Goal: Transaction & Acquisition: Purchase product/service

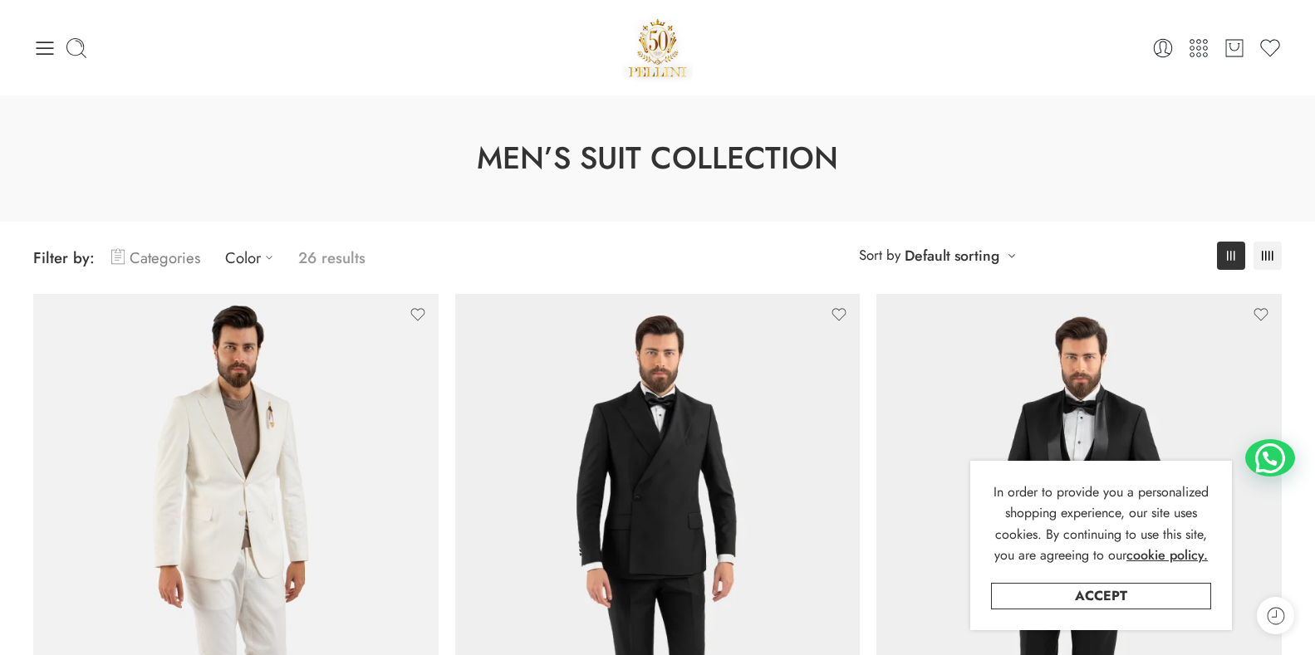
click at [135, 262] on link "Categories" at bounding box center [155, 257] width 89 height 39
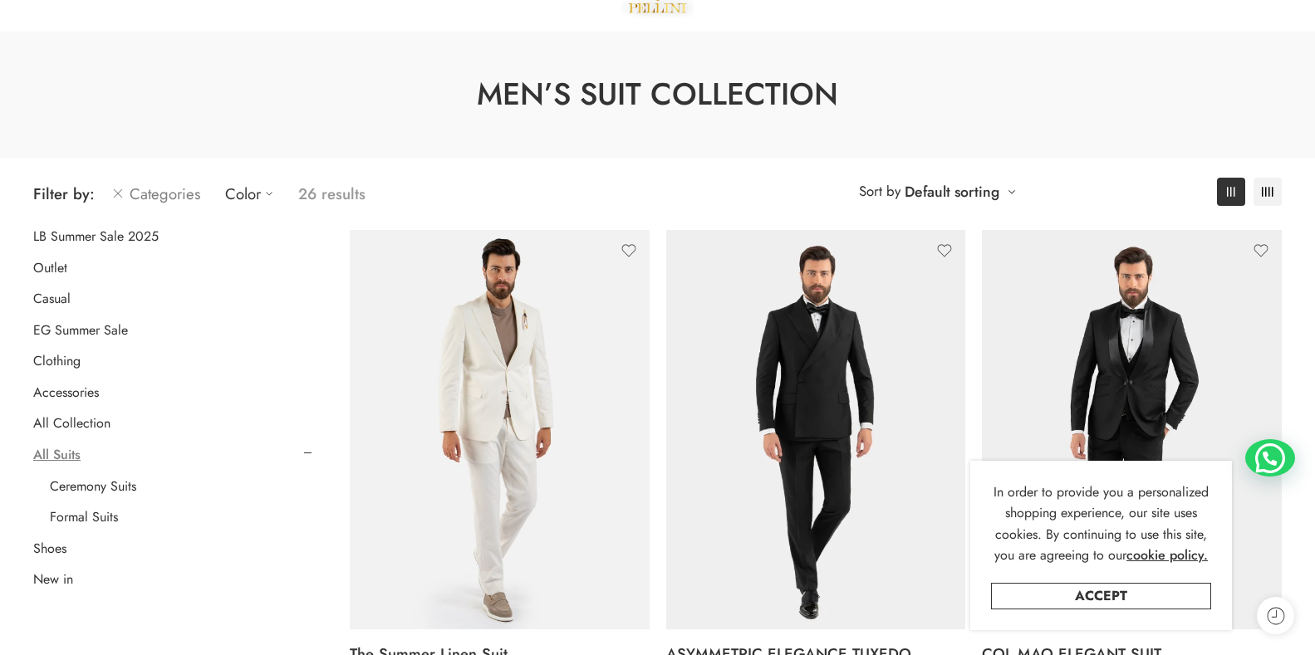
scroll to position [83, 0]
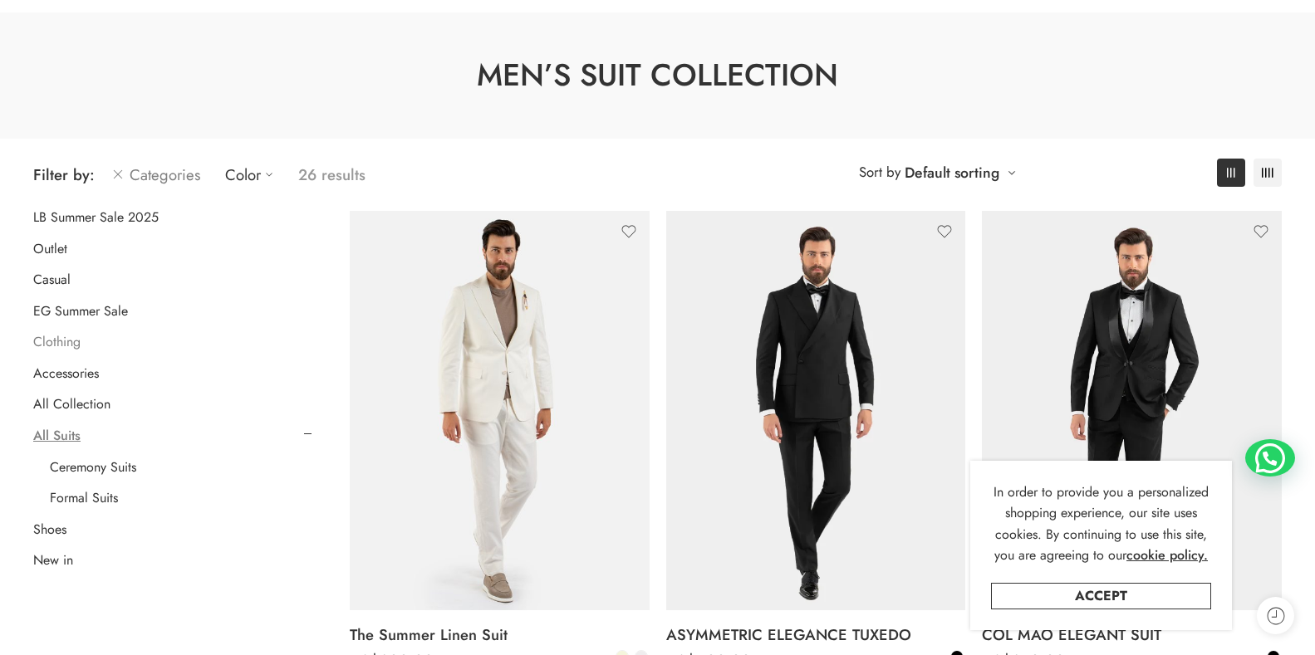
click at [51, 344] on link "Clothing" at bounding box center [56, 342] width 47 height 17
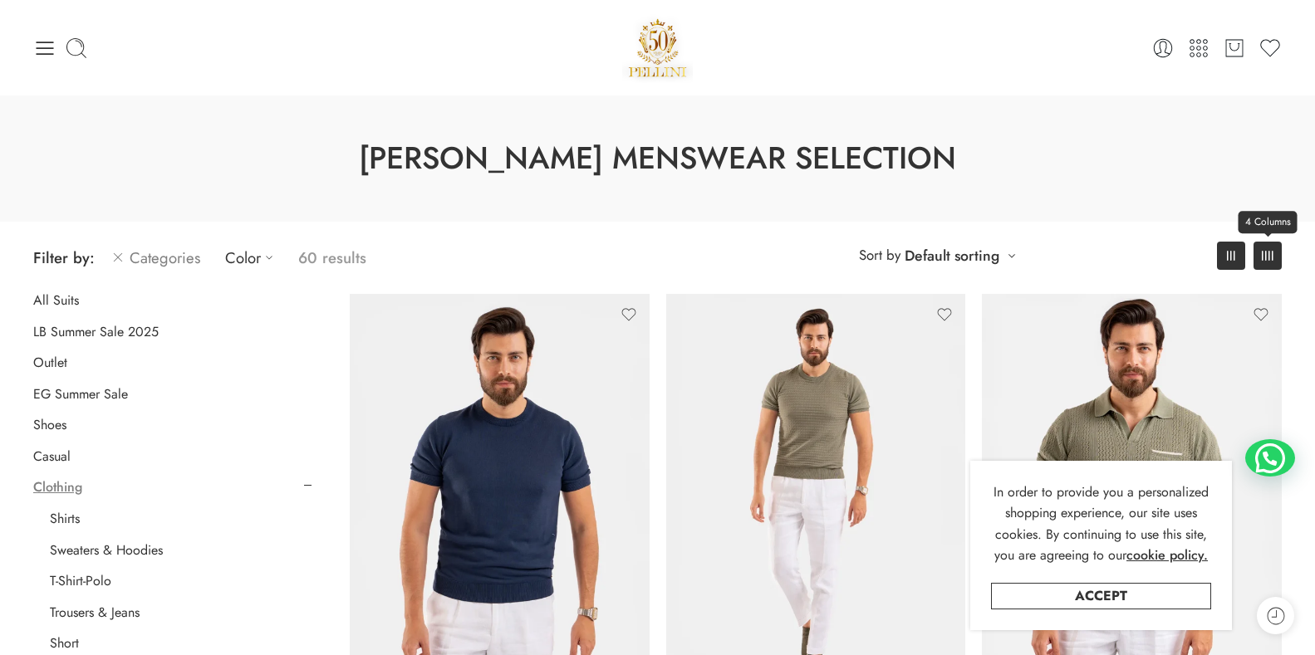
click at [1258, 256] on link "4 Columns" at bounding box center [1267, 256] width 28 height 28
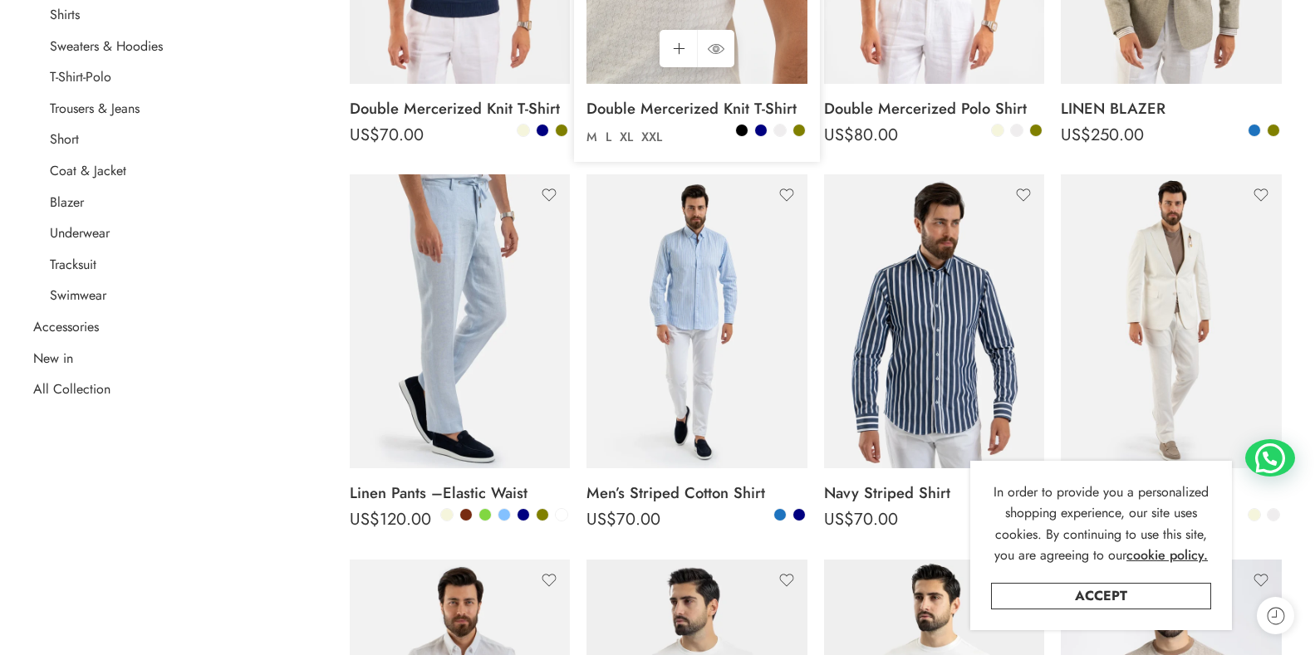
scroll to position [581, 0]
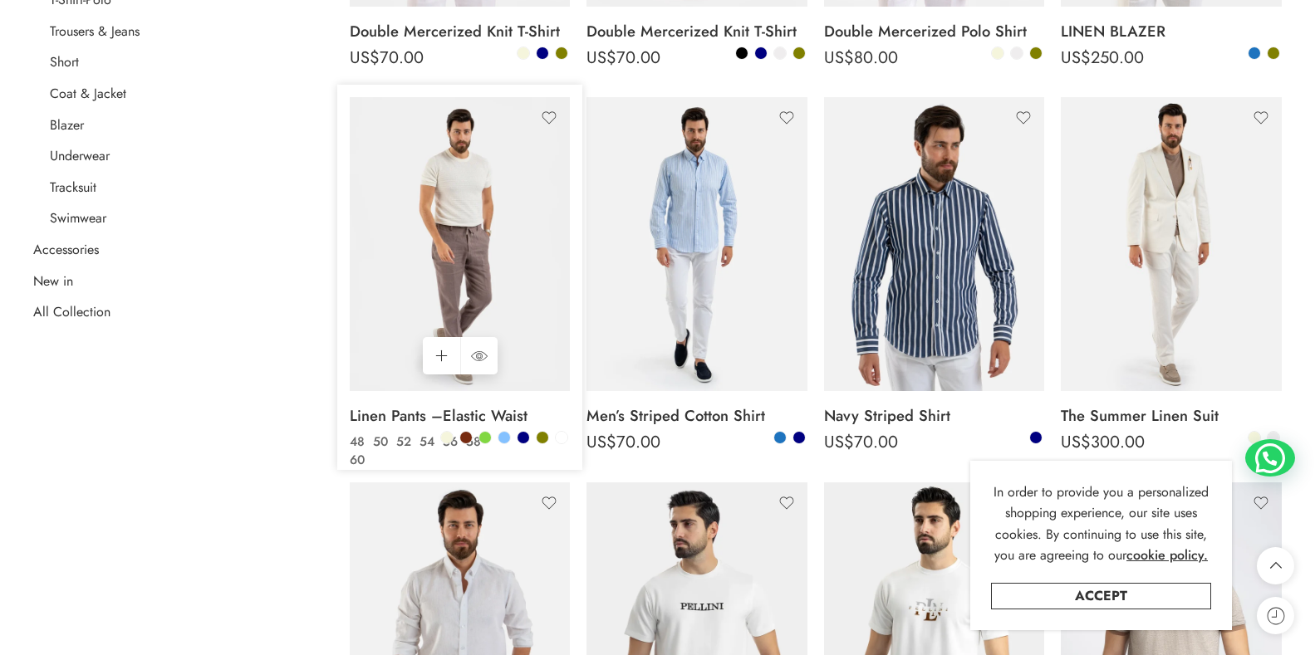
click at [496, 257] on img at bounding box center [460, 244] width 221 height 294
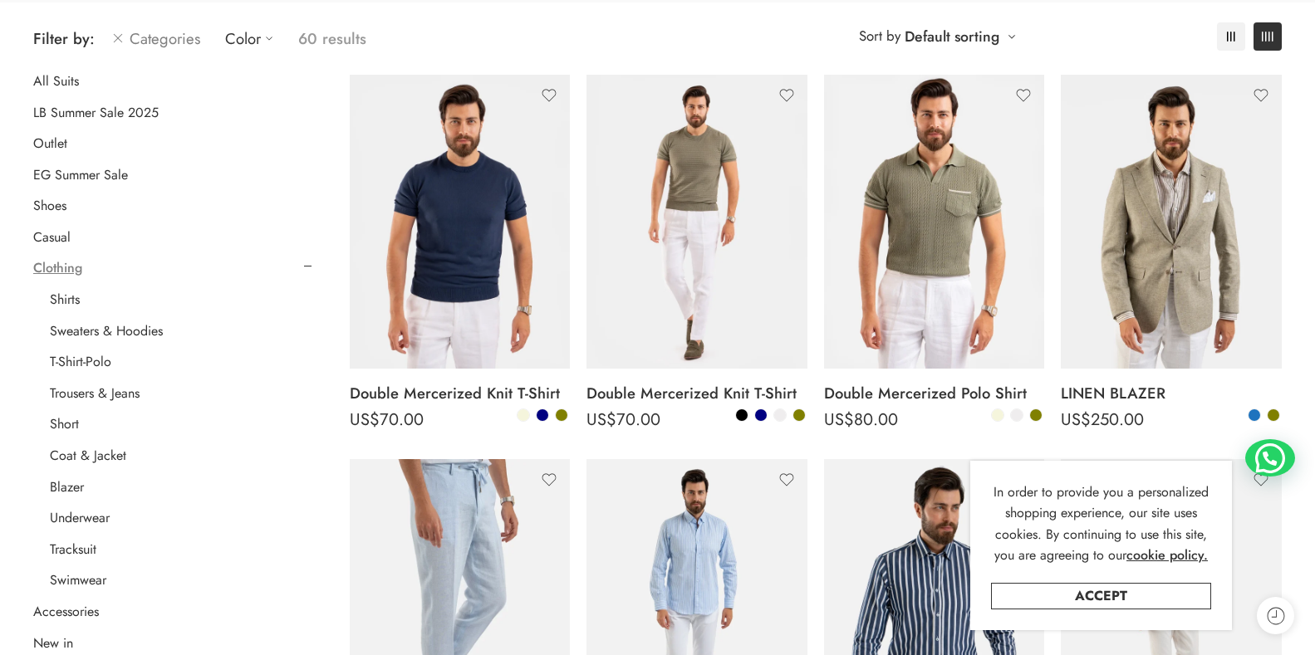
scroll to position [249, 0]
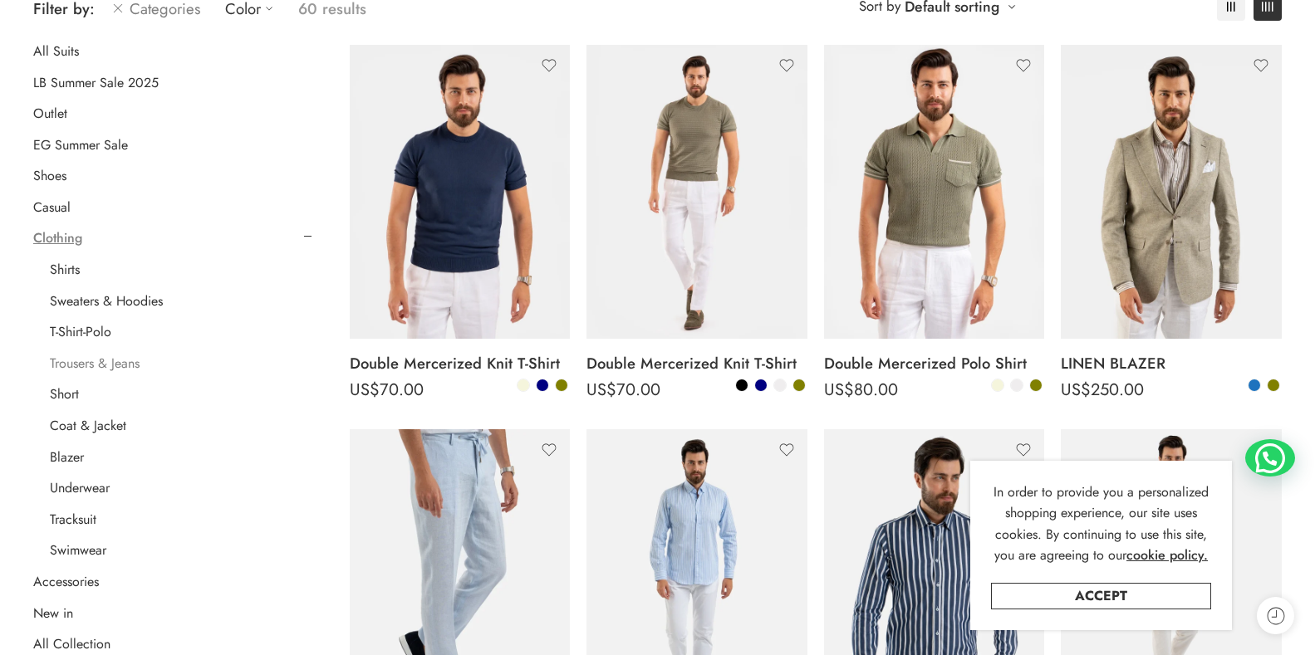
click at [89, 364] on link "Trousers & Jeans" at bounding box center [95, 363] width 90 height 17
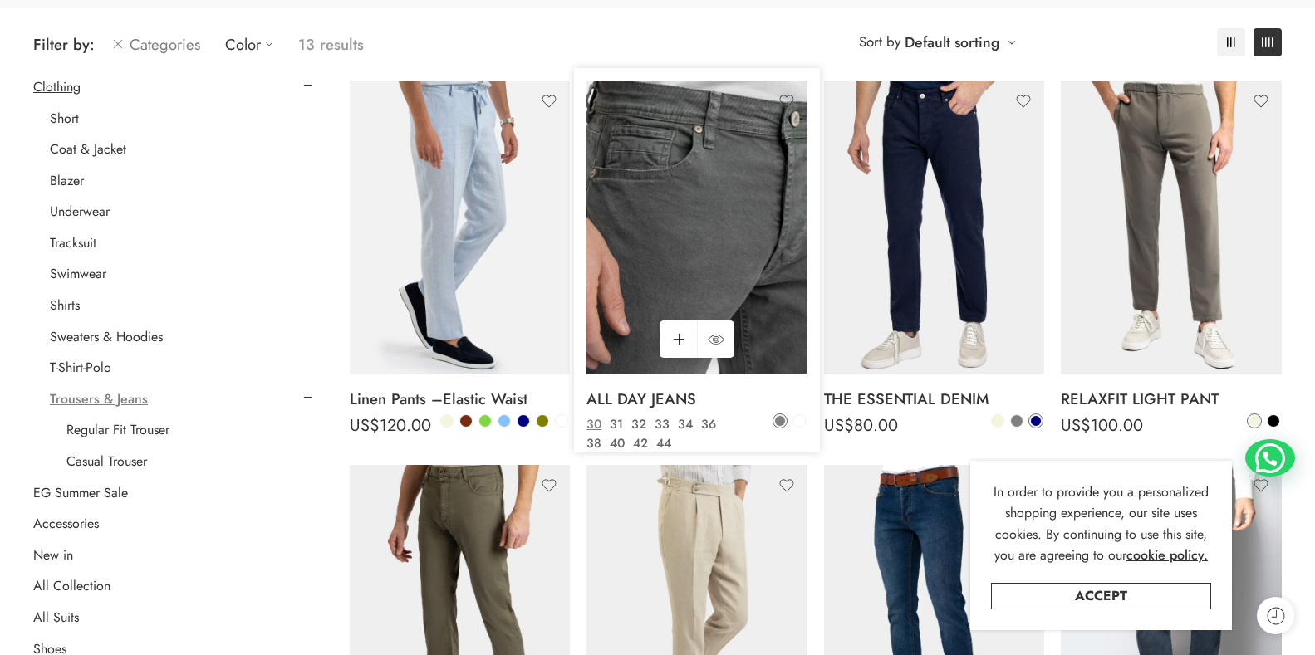
scroll to position [130, 0]
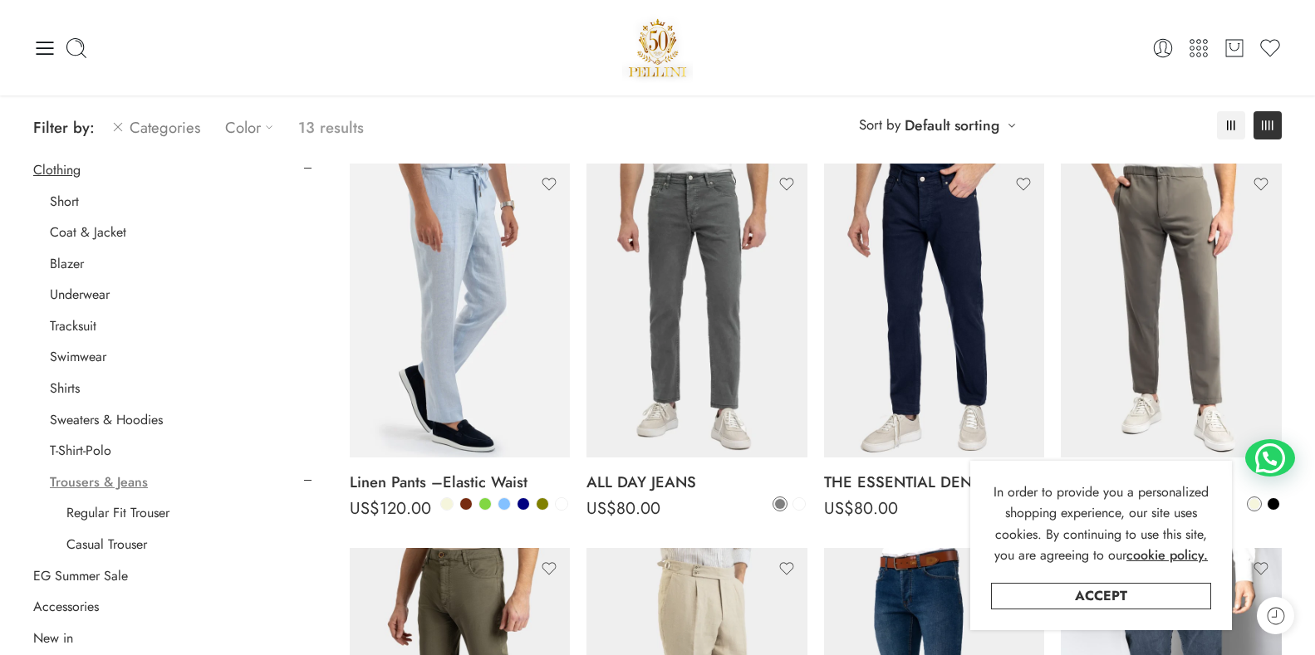
click at [262, 128] on icon at bounding box center [269, 127] width 17 height 17
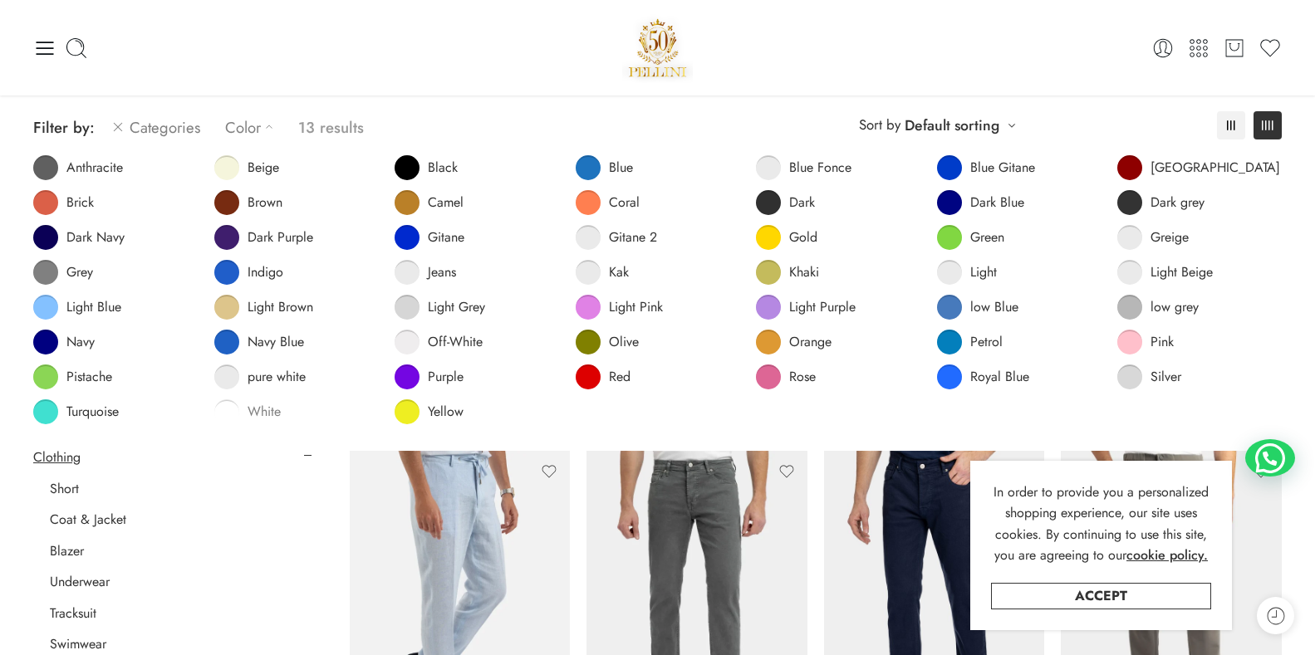
click at [261, 413] on span "White" at bounding box center [263, 412] width 33 height 17
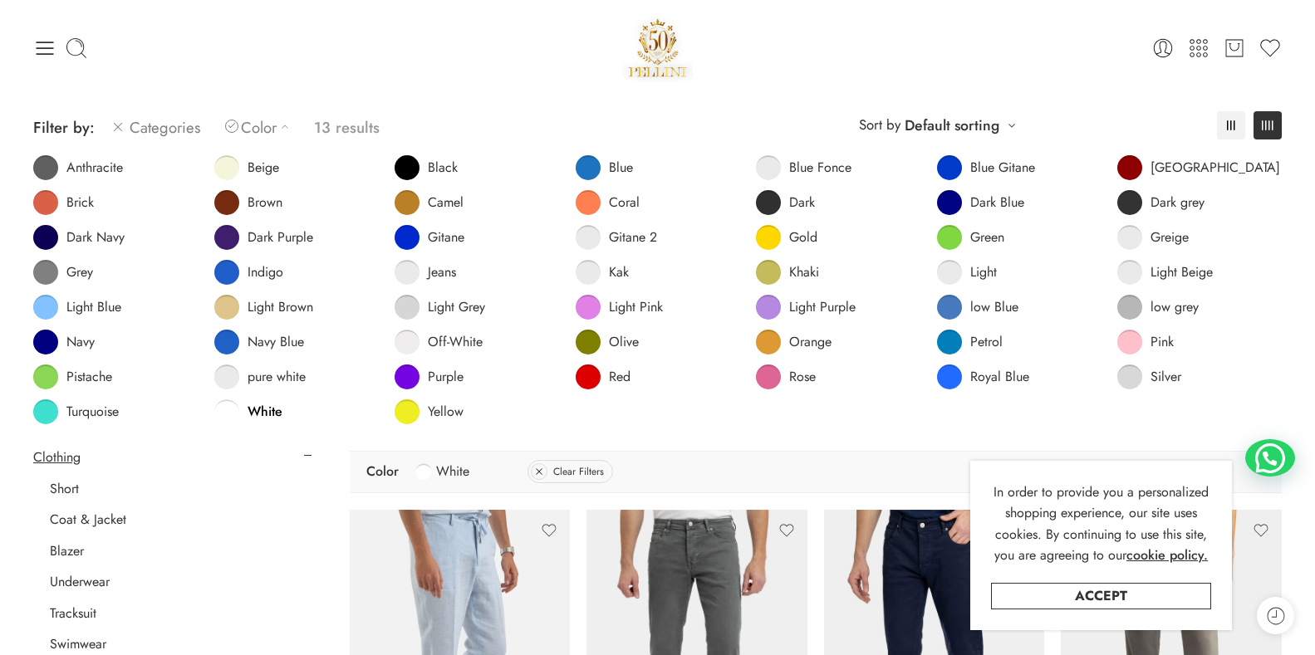
click at [267, 130] on link "Color" at bounding box center [261, 127] width 72 height 39
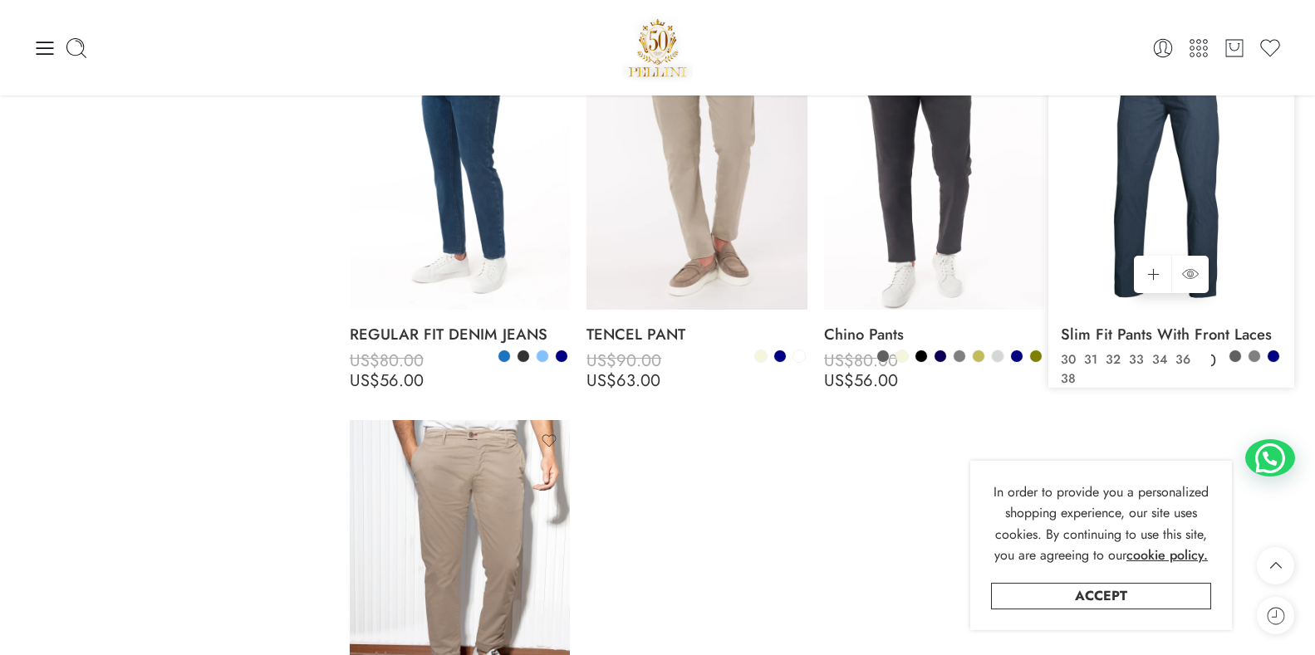
scroll to position [961, 0]
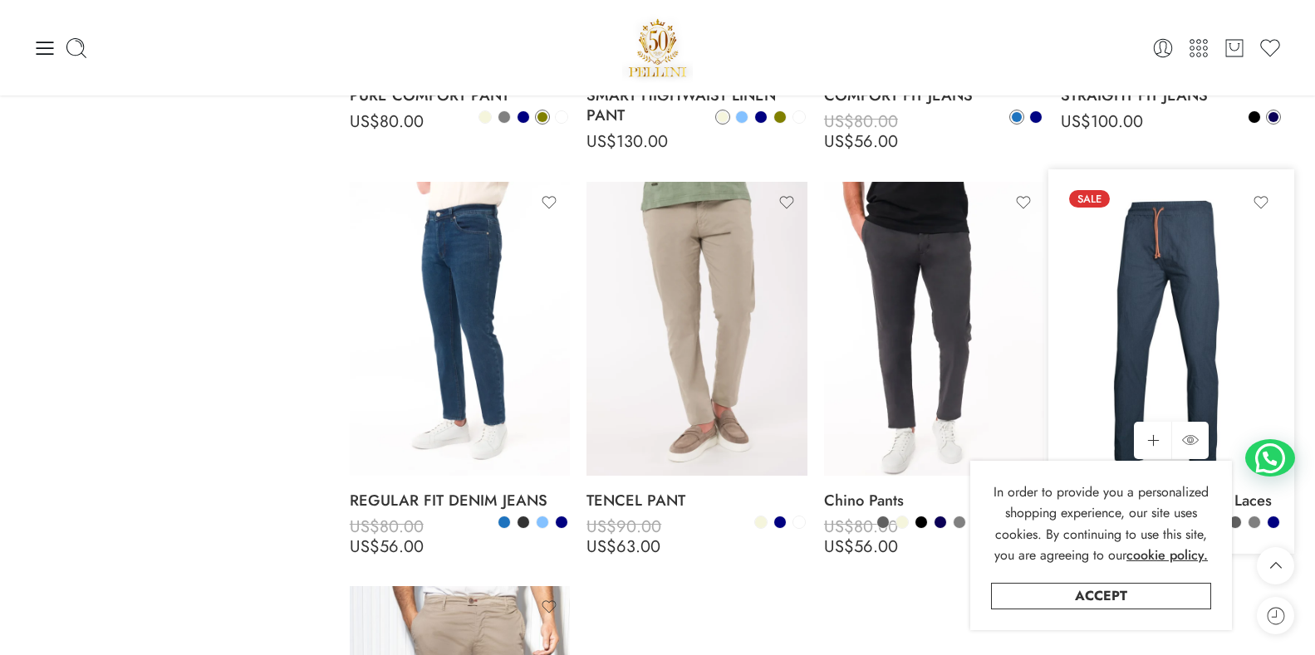
click at [1217, 270] on img at bounding box center [1171, 329] width 221 height 294
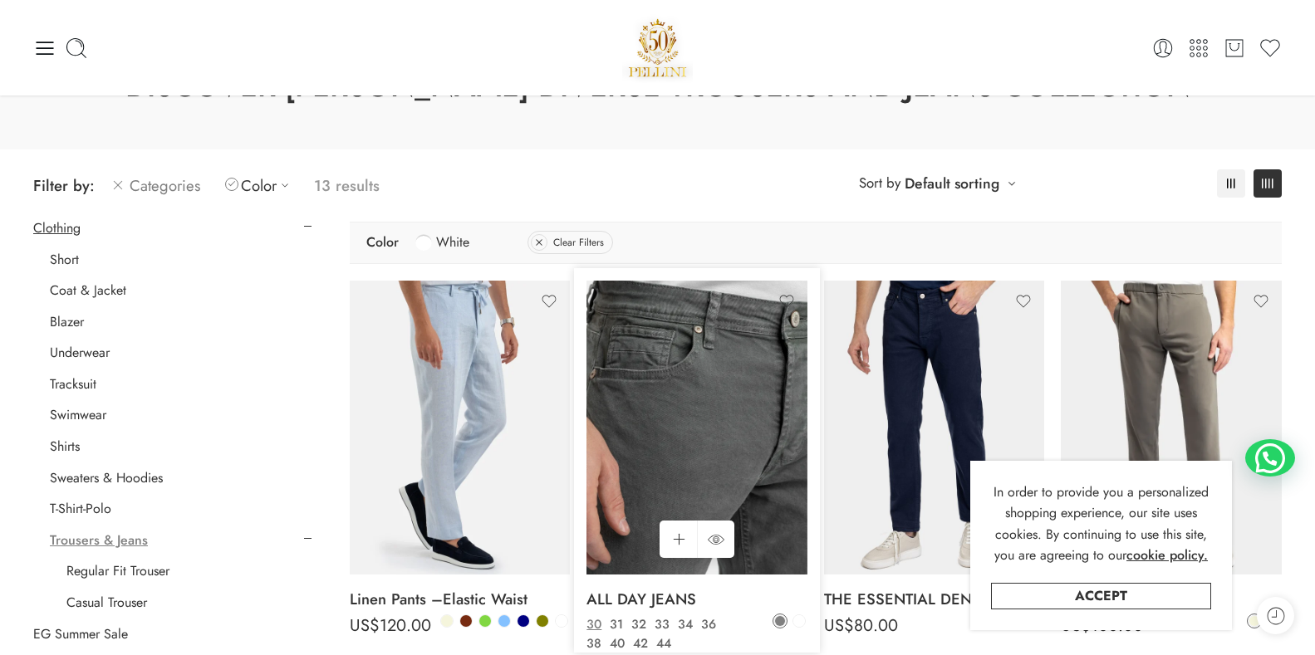
scroll to position [47, 0]
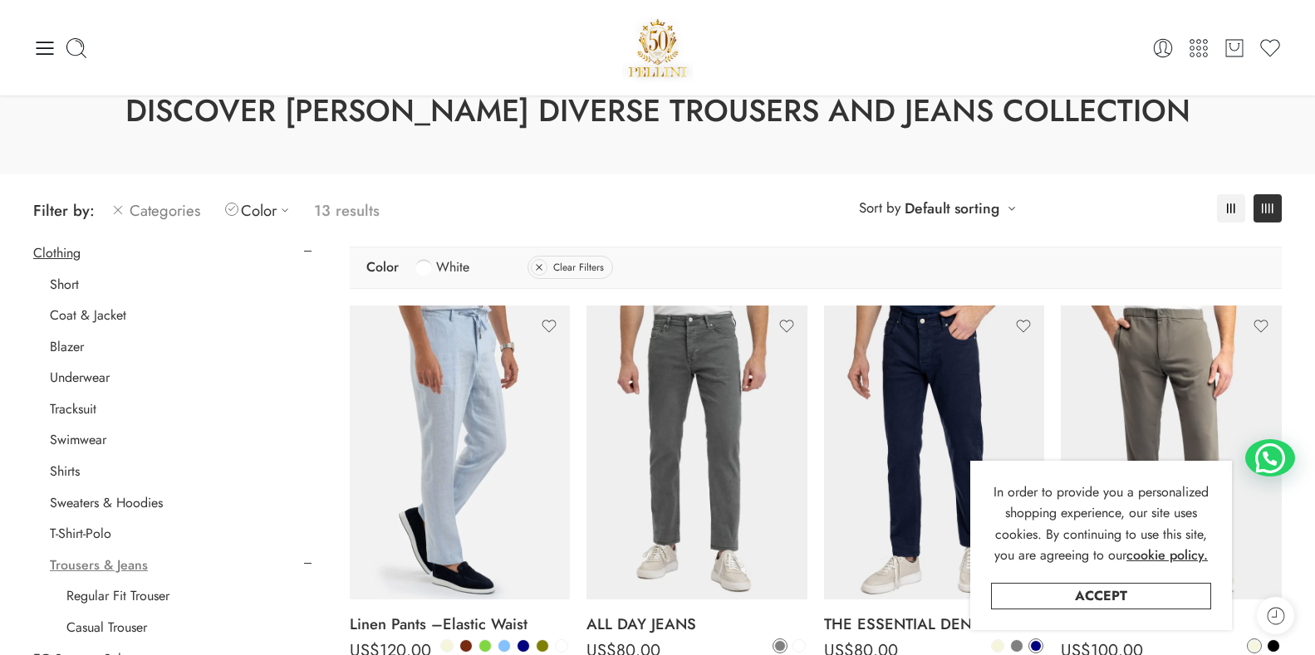
click at [436, 267] on span "White" at bounding box center [452, 267] width 33 height 27
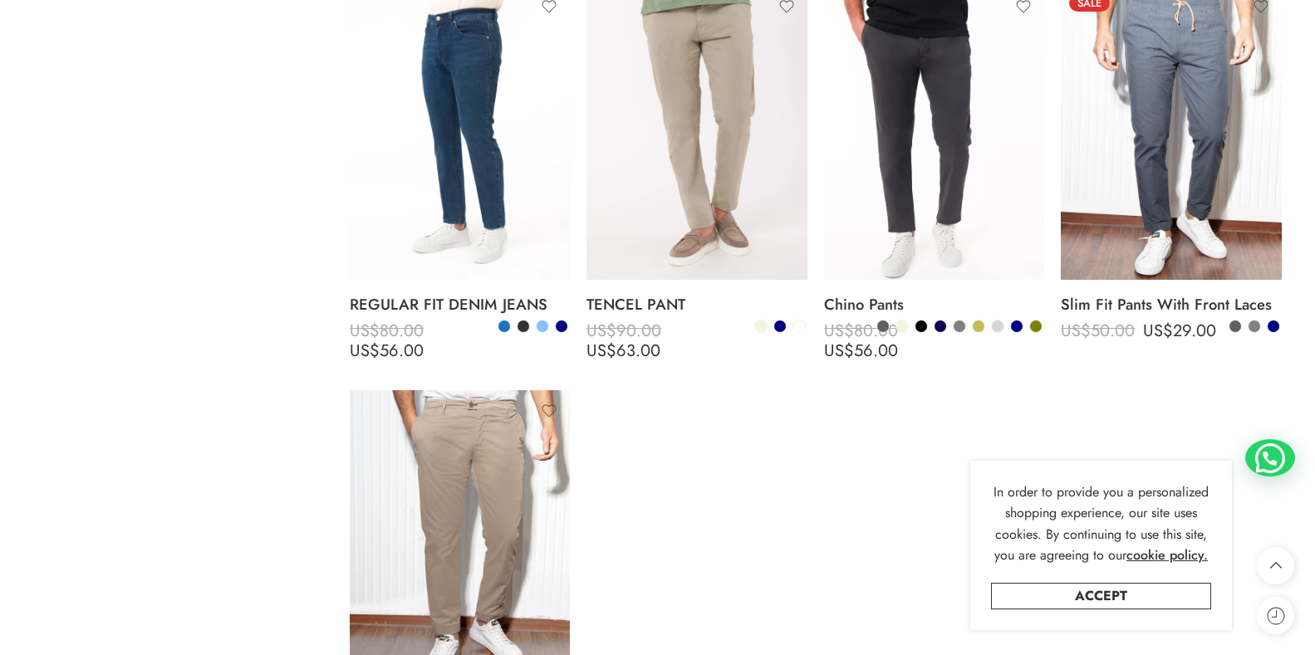
scroll to position [1127, 0]
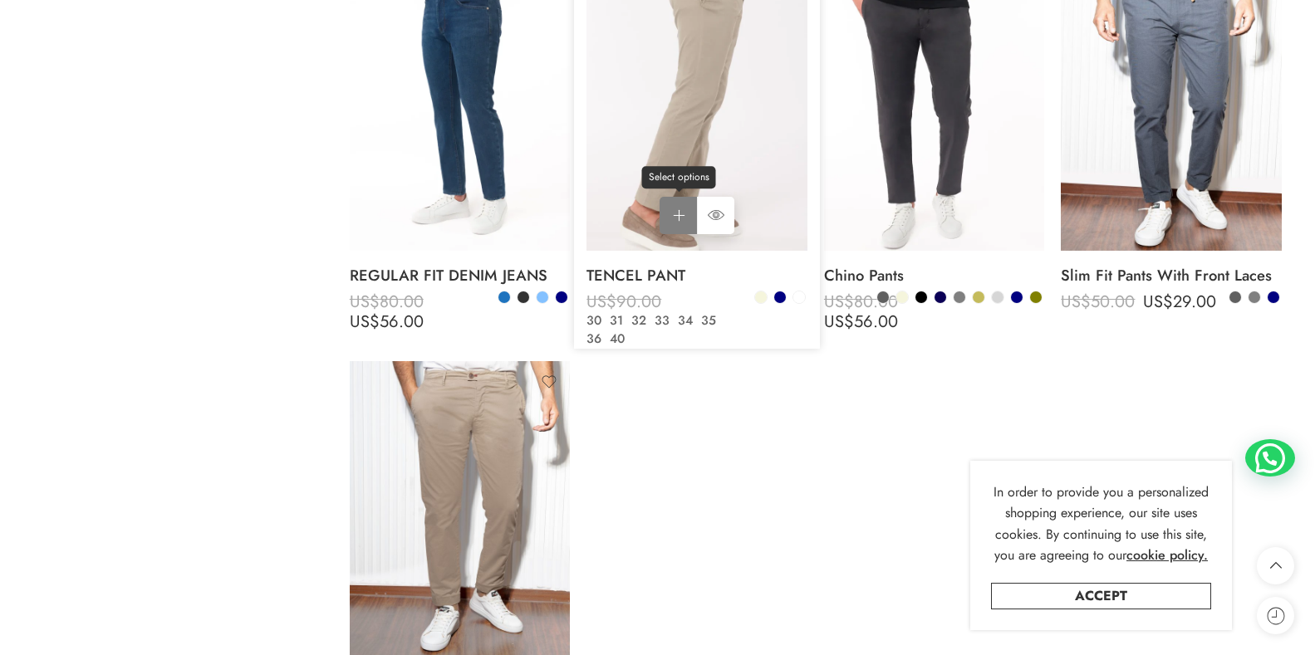
click at [678, 174] on span "Select options" at bounding box center [679, 177] width 74 height 22
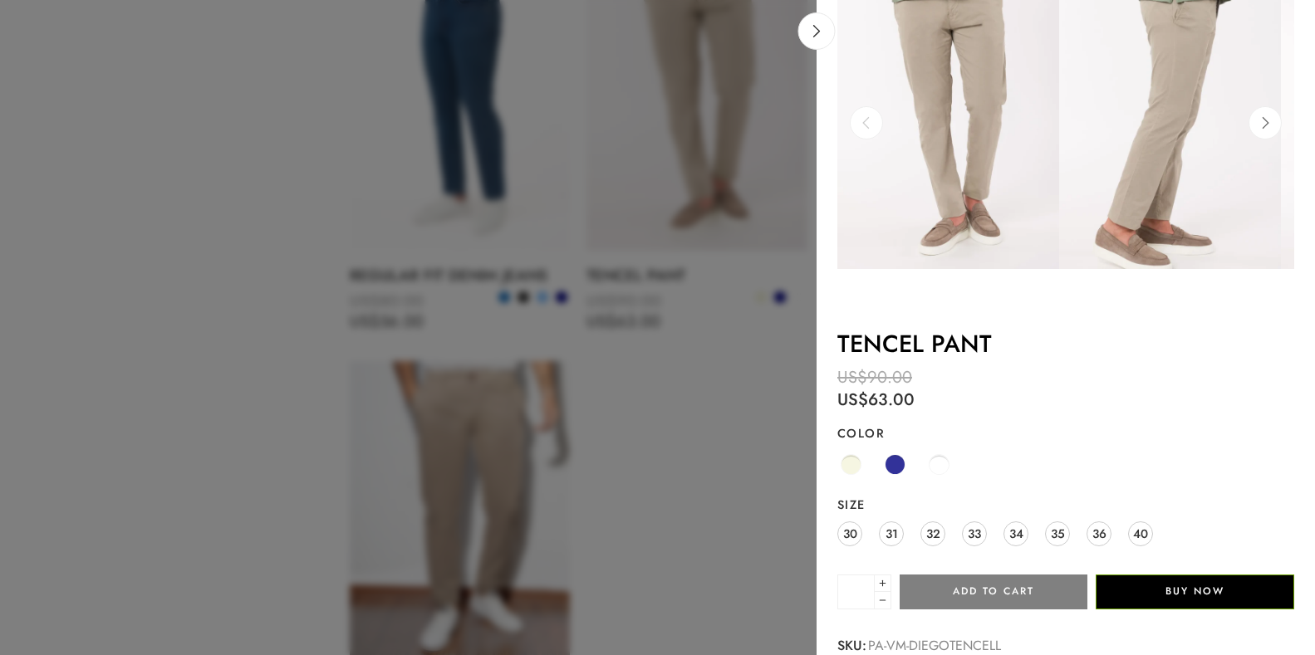
scroll to position [0, 0]
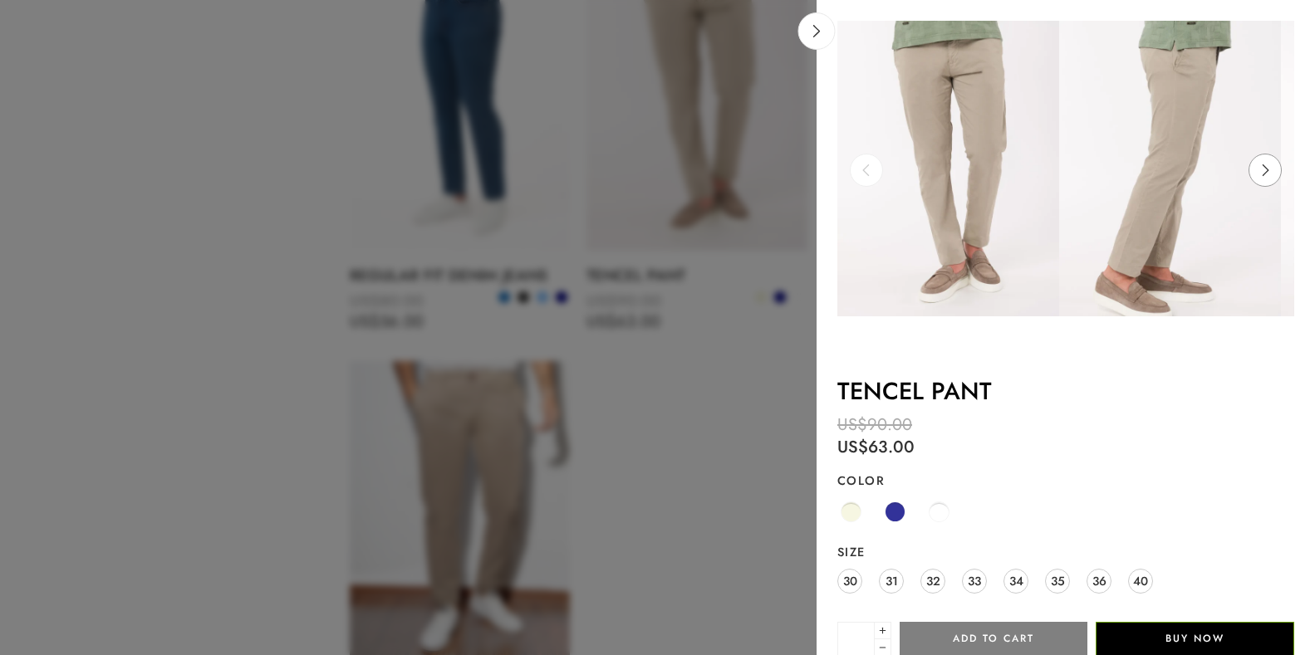
click at [1249, 164] on icon at bounding box center [1265, 170] width 32 height 33
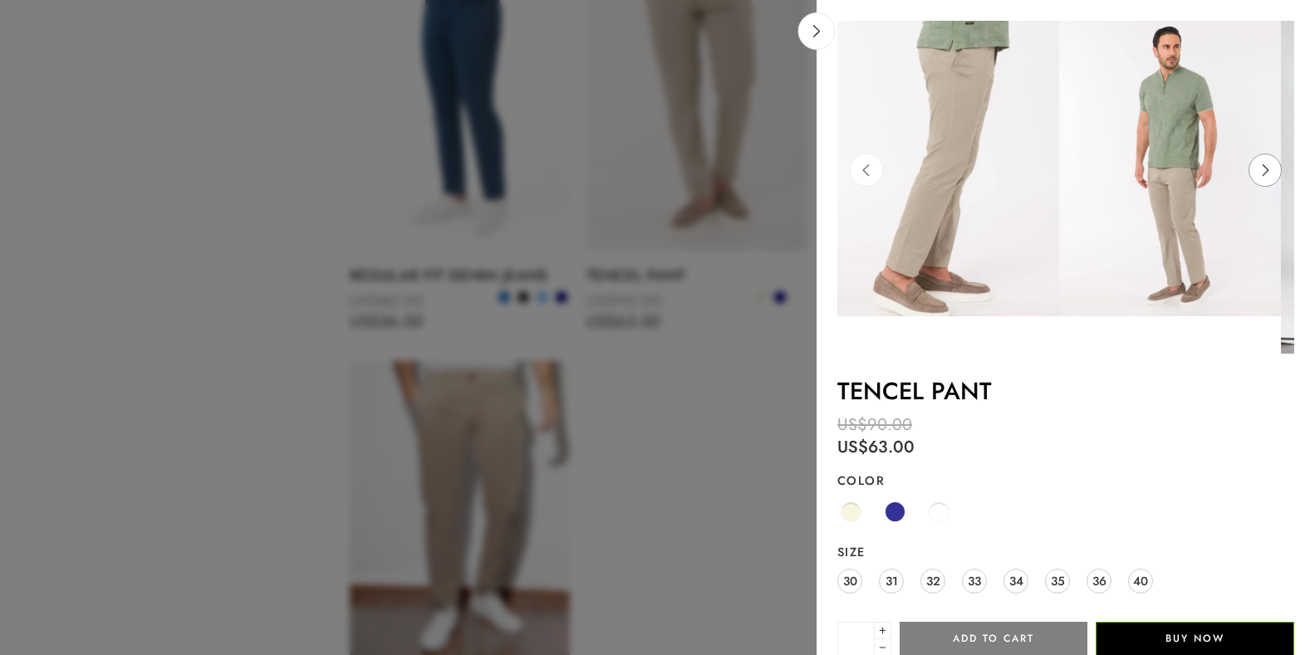
click at [1249, 164] on icon at bounding box center [1265, 170] width 32 height 33
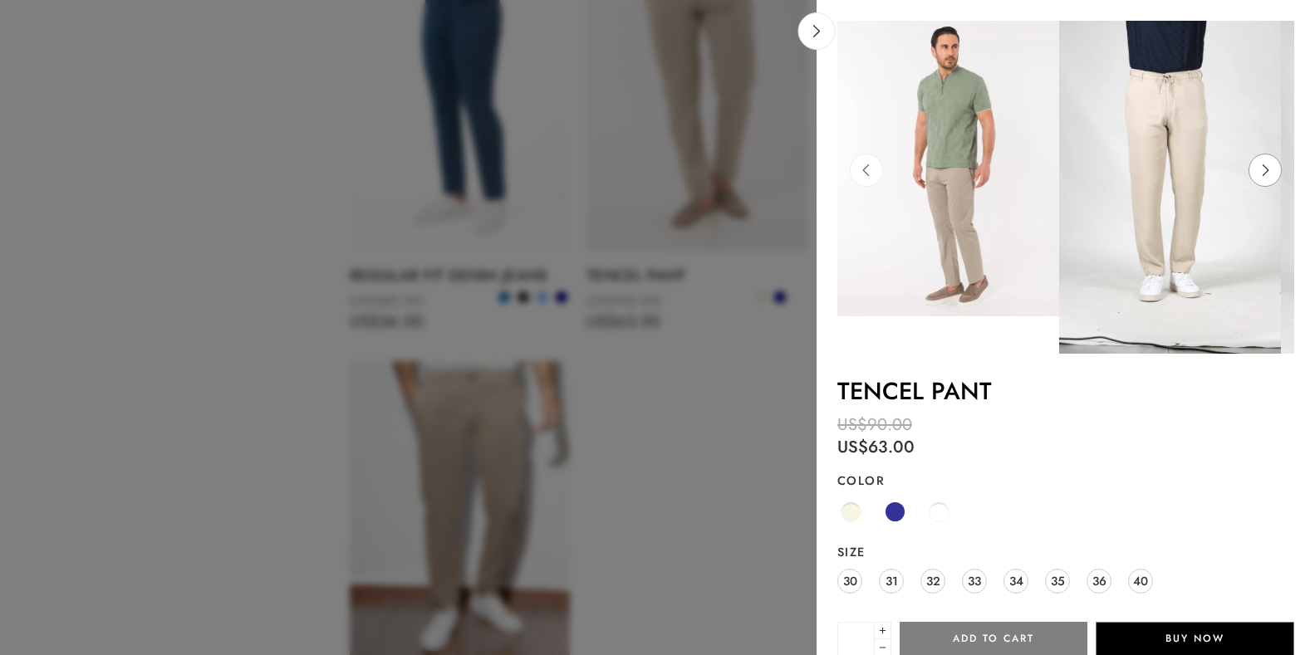
click at [1253, 165] on icon at bounding box center [1265, 170] width 32 height 33
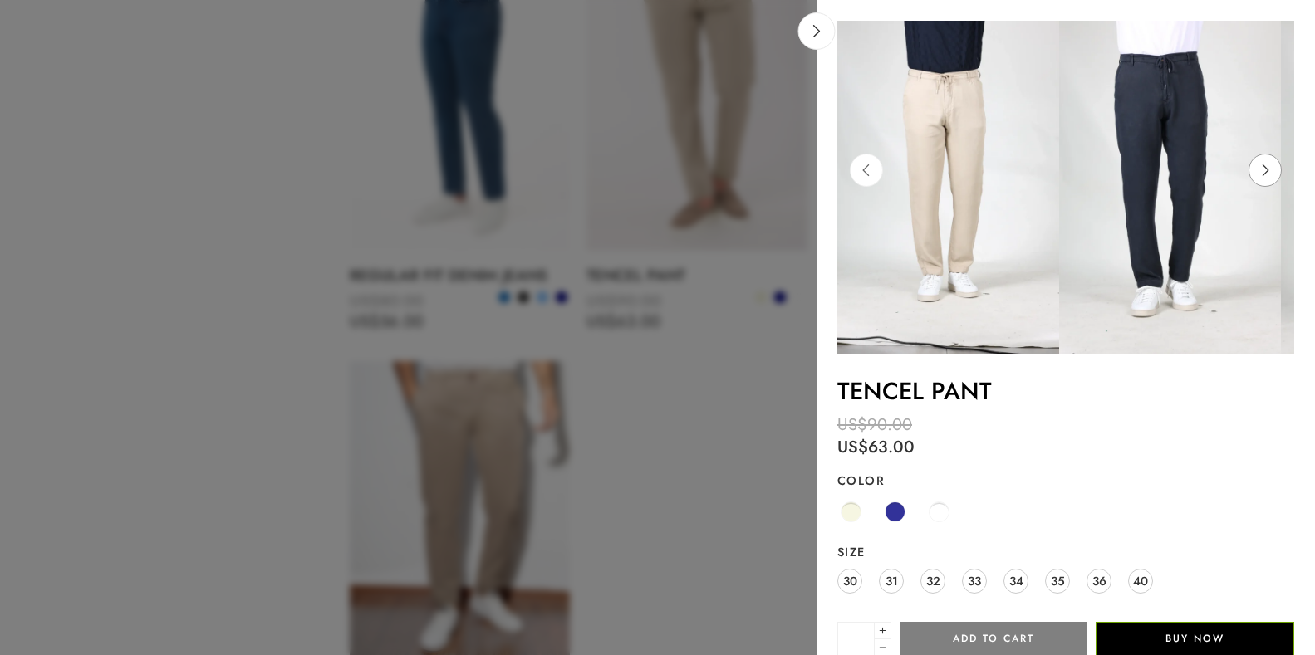
click at [1253, 165] on icon at bounding box center [1265, 170] width 32 height 33
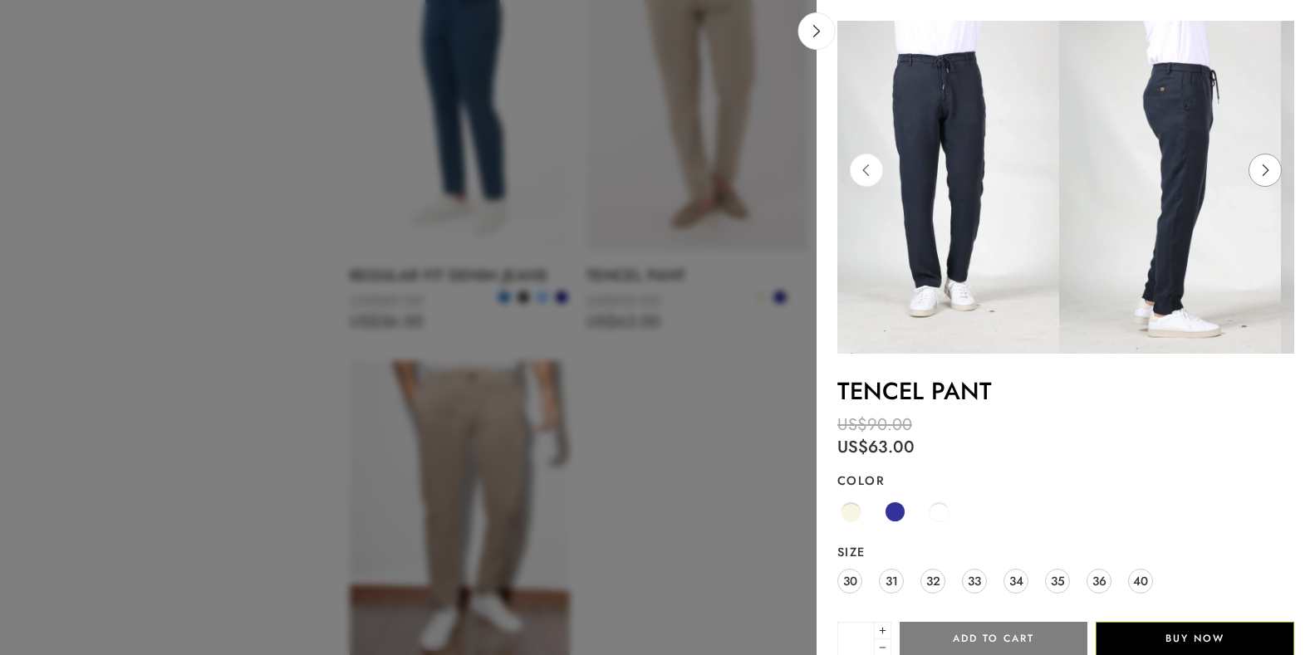
click at [1253, 165] on icon at bounding box center [1265, 170] width 32 height 33
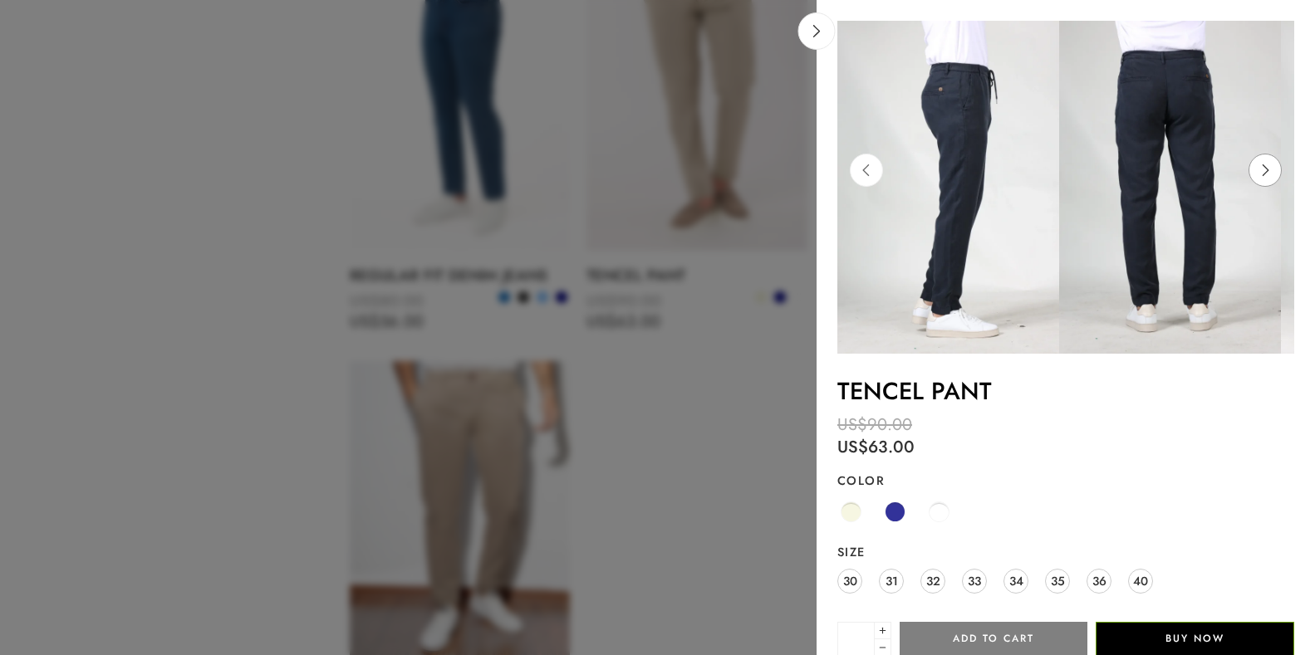
click at [1253, 165] on icon at bounding box center [1265, 170] width 32 height 33
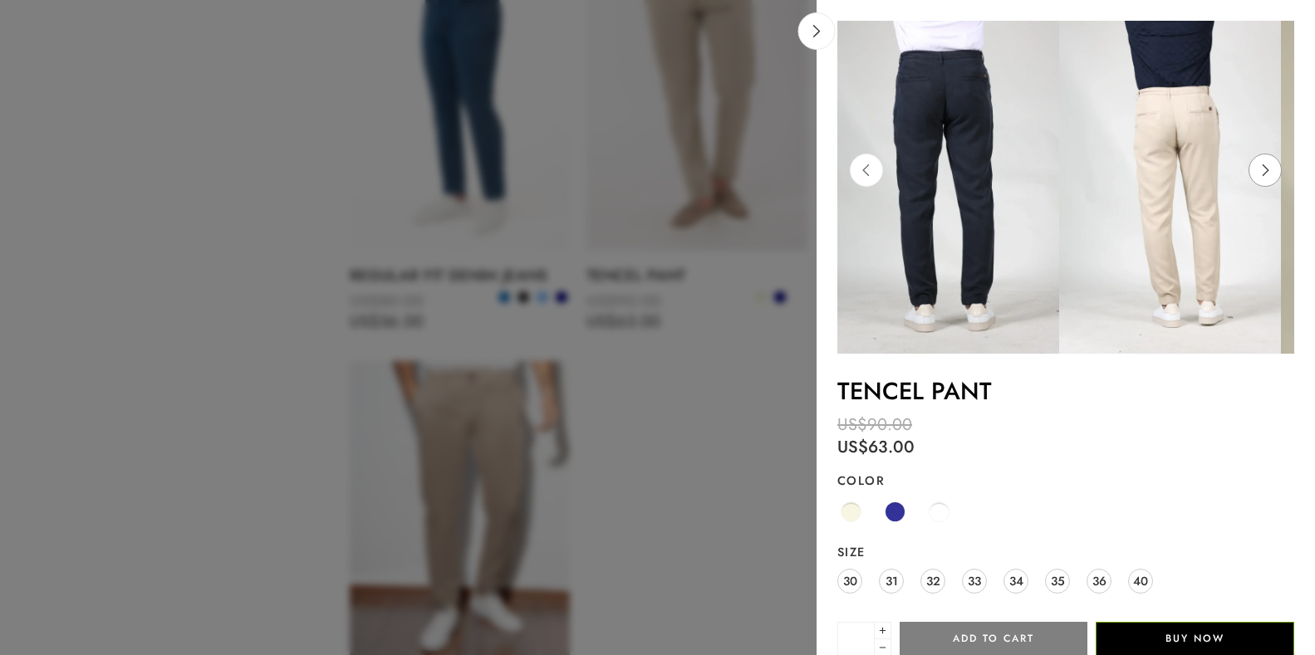
click at [1251, 162] on icon at bounding box center [1265, 170] width 32 height 33
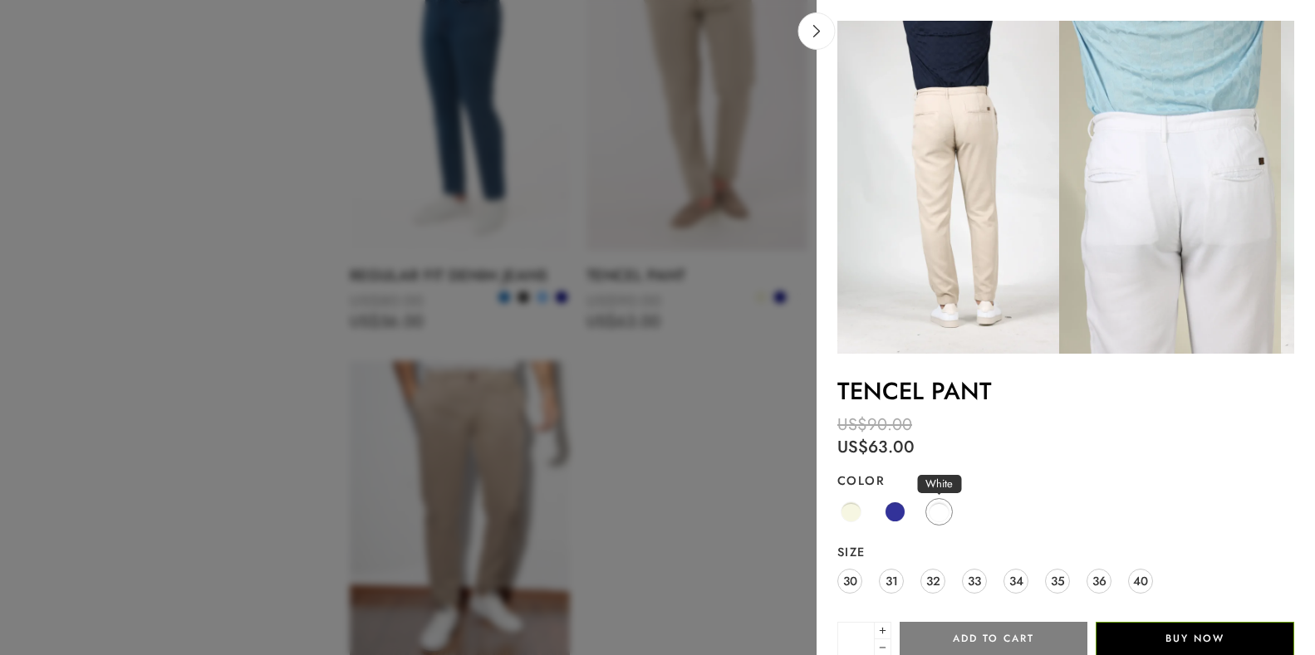
click at [941, 513] on span at bounding box center [938, 512] width 21 height 21
click at [1249, 177] on icon at bounding box center [1265, 170] width 32 height 33
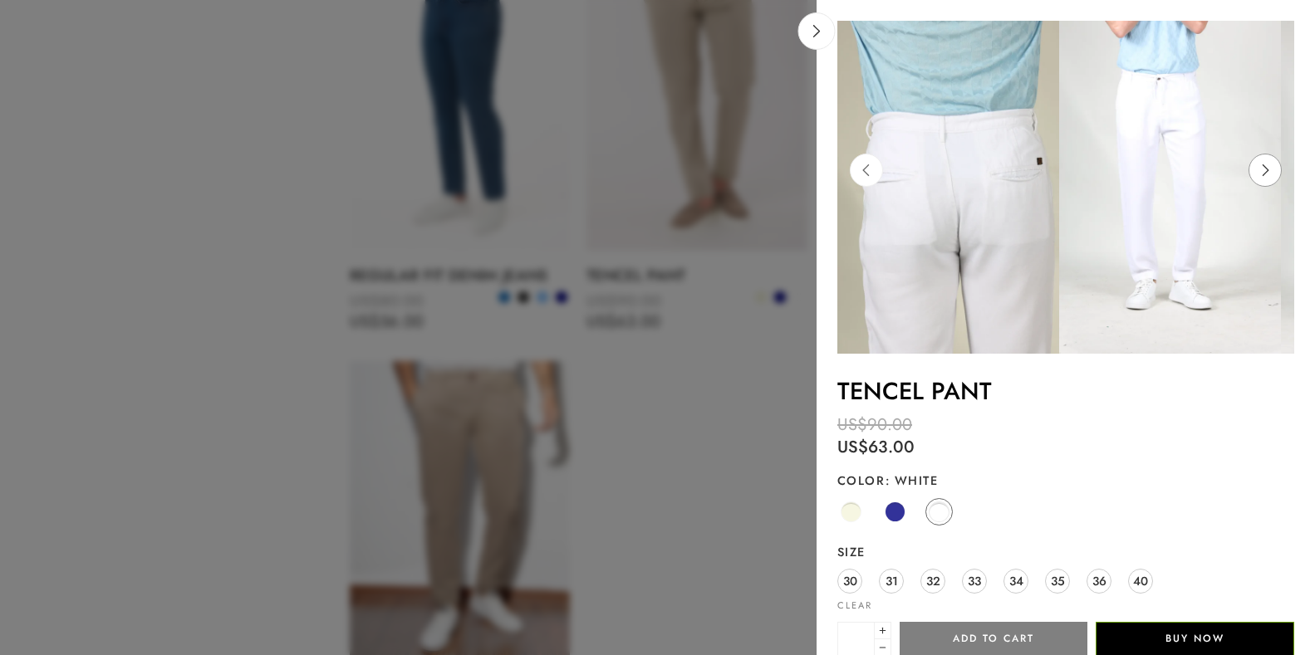
click at [1249, 177] on icon at bounding box center [1265, 170] width 32 height 33
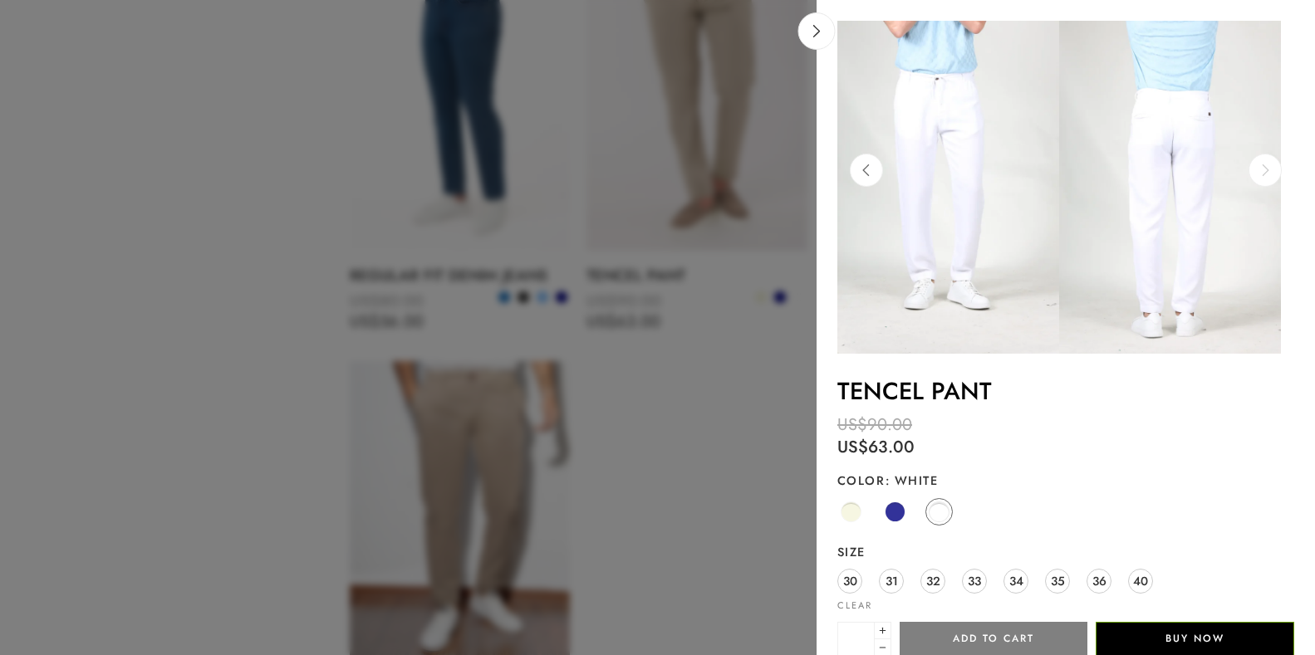
click at [1249, 174] on icon at bounding box center [1265, 170] width 32 height 33
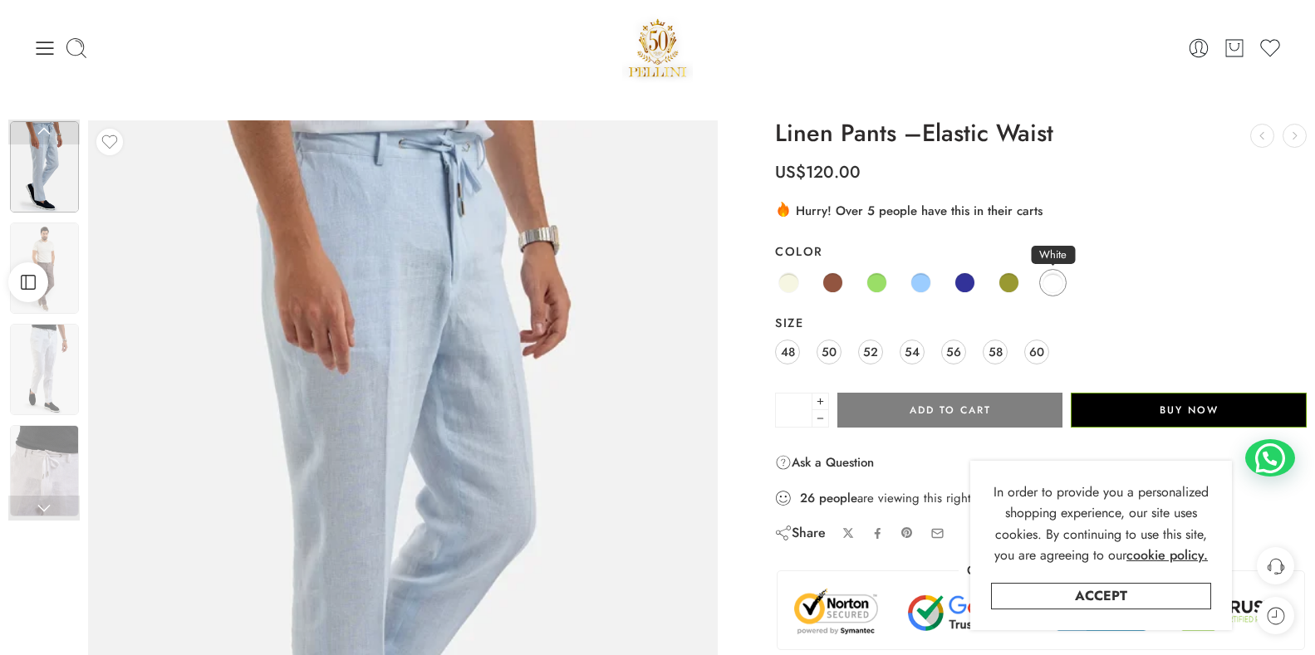
click at [1056, 287] on span at bounding box center [1052, 282] width 21 height 21
click at [1065, 284] on link "White" at bounding box center [1052, 282] width 27 height 27
click at [1006, 287] on span at bounding box center [1008, 282] width 21 height 21
click at [1046, 279] on span at bounding box center [1052, 282] width 21 height 21
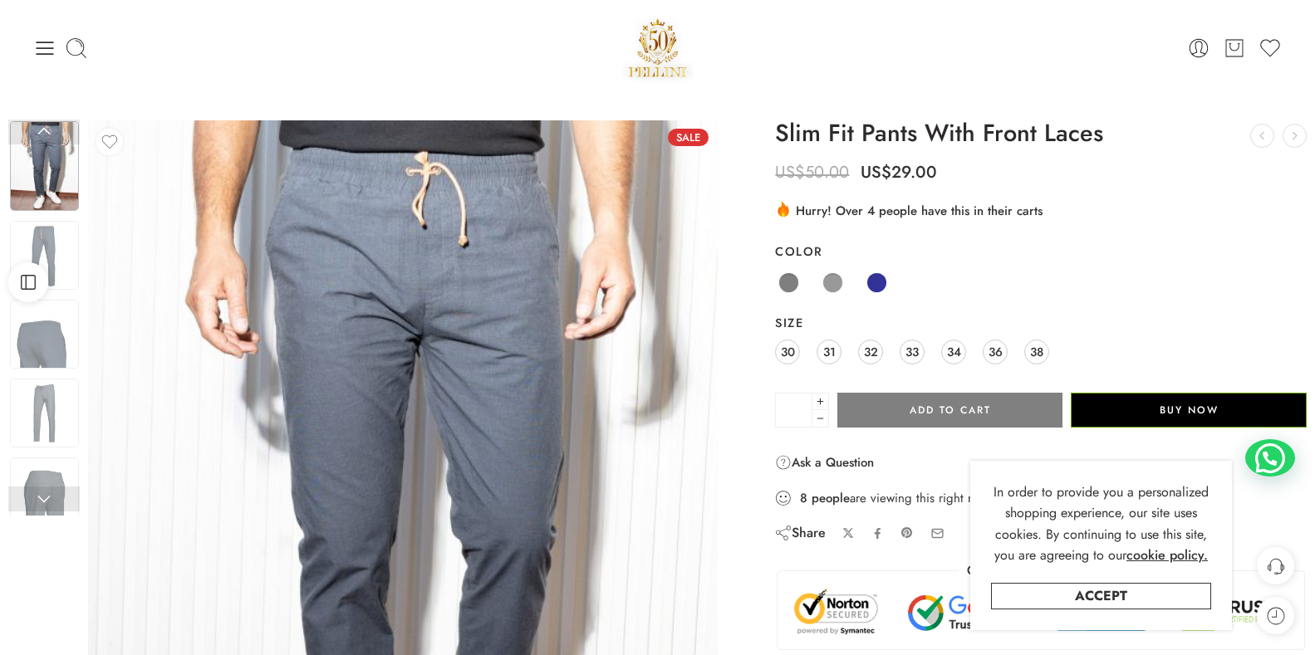
click at [923, 285] on div "Anthracite Grey Navy" at bounding box center [1041, 283] width 532 height 32
click at [932, 286] on div "Anthracite Grey Navy" at bounding box center [1041, 283] width 532 height 32
